Goal: Transaction & Acquisition: Obtain resource

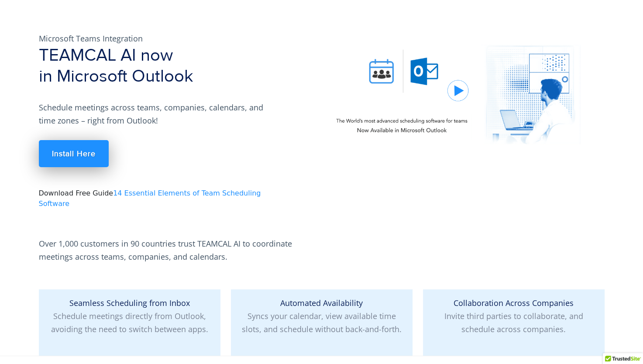
scroll to position [131, 0]
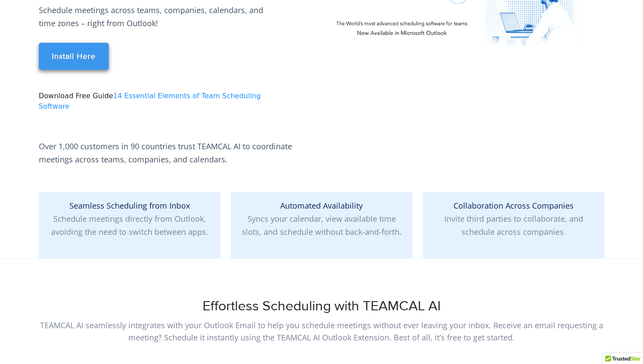
click at [64, 58] on link "Install Here" at bounding box center [74, 56] width 70 height 27
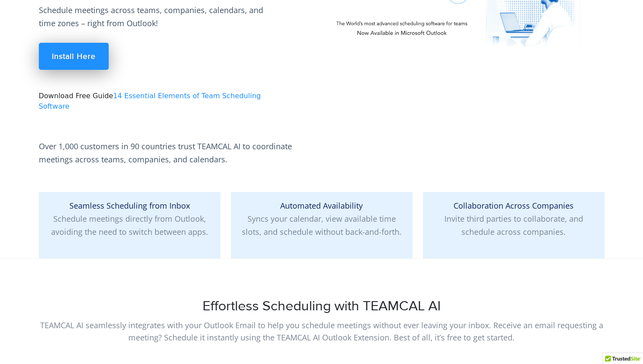
click at [147, 97] on link "14 Essential Elements of Team Scheduling Software" at bounding box center [150, 101] width 222 height 19
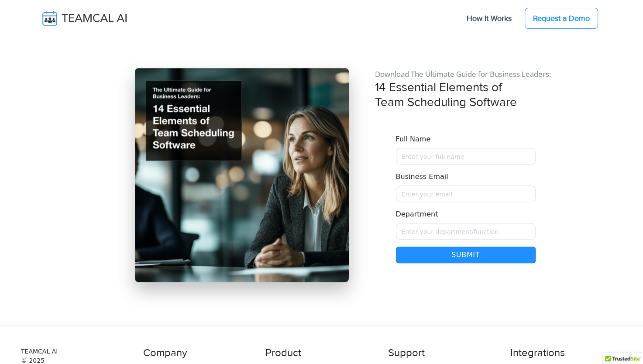
scroll to position [3847, 0]
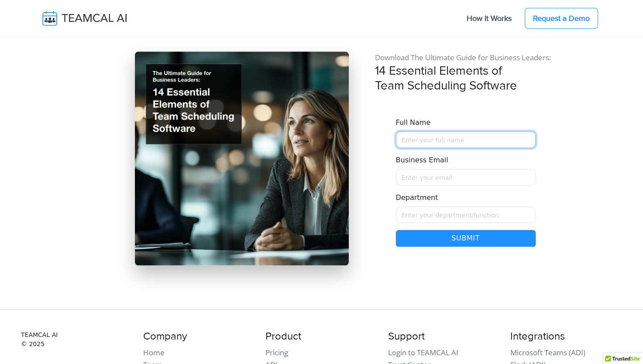
click at [434, 131] on input "Full Name" at bounding box center [466, 139] width 140 height 17
type input "Sanele Mhlongo"
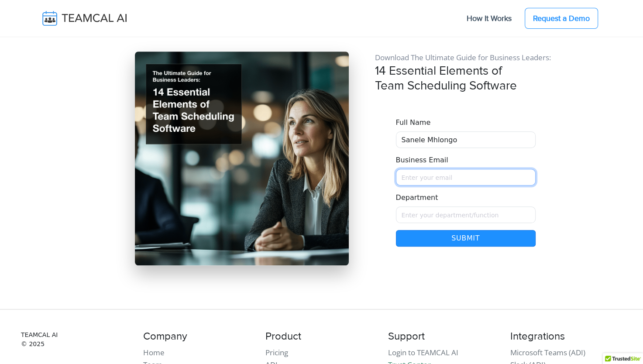
click at [421, 169] on input "Business Email" at bounding box center [466, 177] width 140 height 17
type input "sanele.mhlongo@res.co.sz"
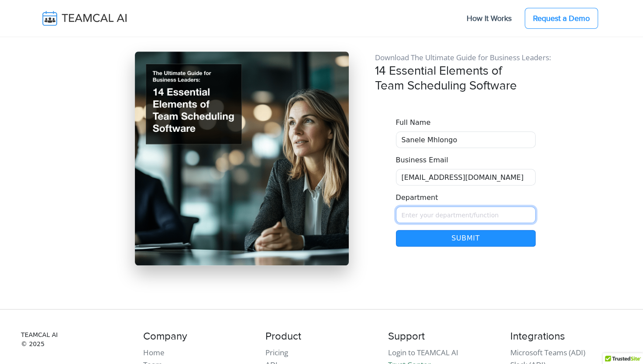
click at [415, 207] on input "Department" at bounding box center [466, 215] width 140 height 17
type input "Executive Secretary"
click at [455, 230] on button "Submit" at bounding box center [466, 238] width 140 height 17
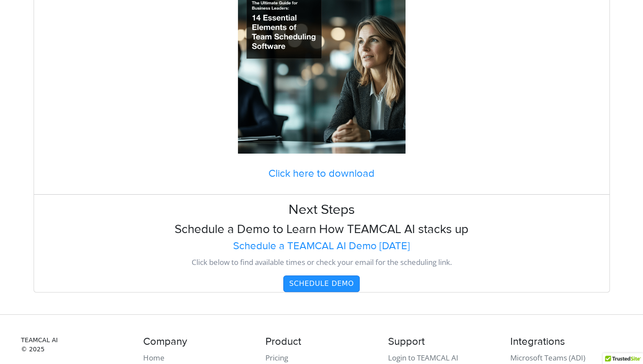
scroll to position [175, 0]
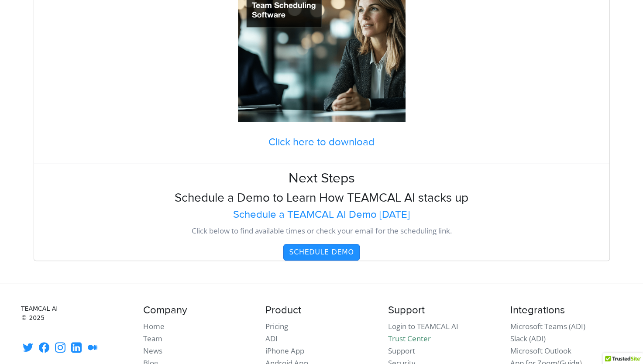
click at [334, 143] on h4 "Click here to download" at bounding box center [322, 142] width 576 height 13
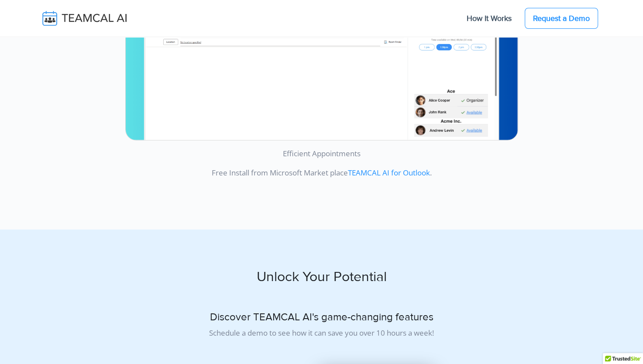
scroll to position [2402, 0]
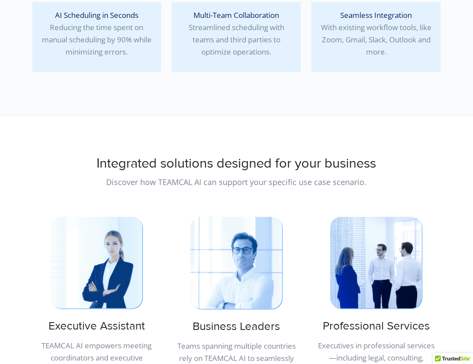
scroll to position [393, 0]
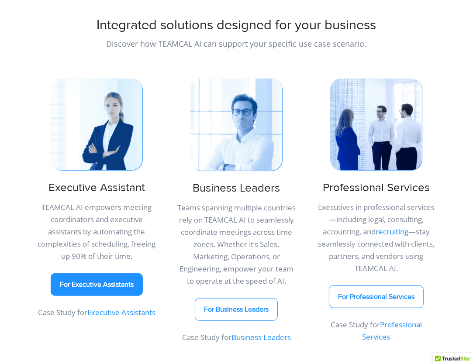
click at [115, 275] on link "For Executive Assistants" at bounding box center [97, 284] width 92 height 23
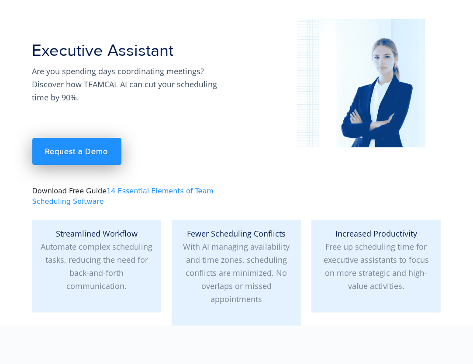
scroll to position [87, 0]
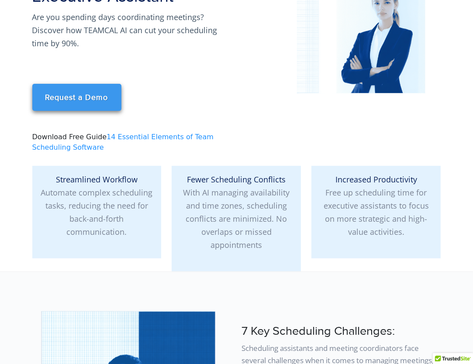
click at [60, 93] on link "Request a Demo" at bounding box center [76, 97] width 89 height 27
